Goal: Transaction & Acquisition: Register for event/course

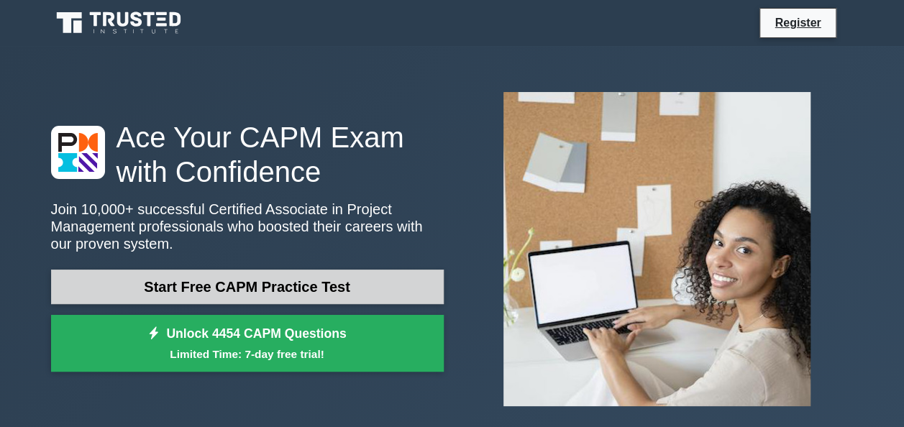
click at [286, 292] on link "Start Free CAPM Practice Test" at bounding box center [247, 287] width 393 height 35
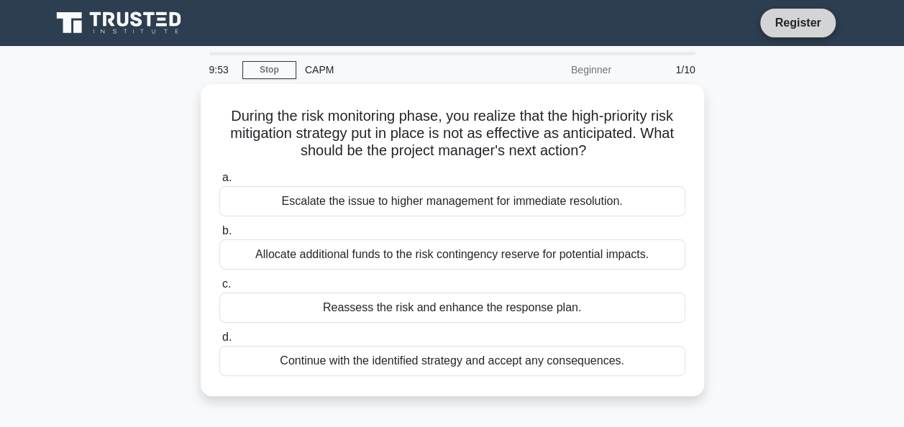
click at [789, 29] on link "Register" at bounding box center [797, 23] width 63 height 18
